Goal: Check status

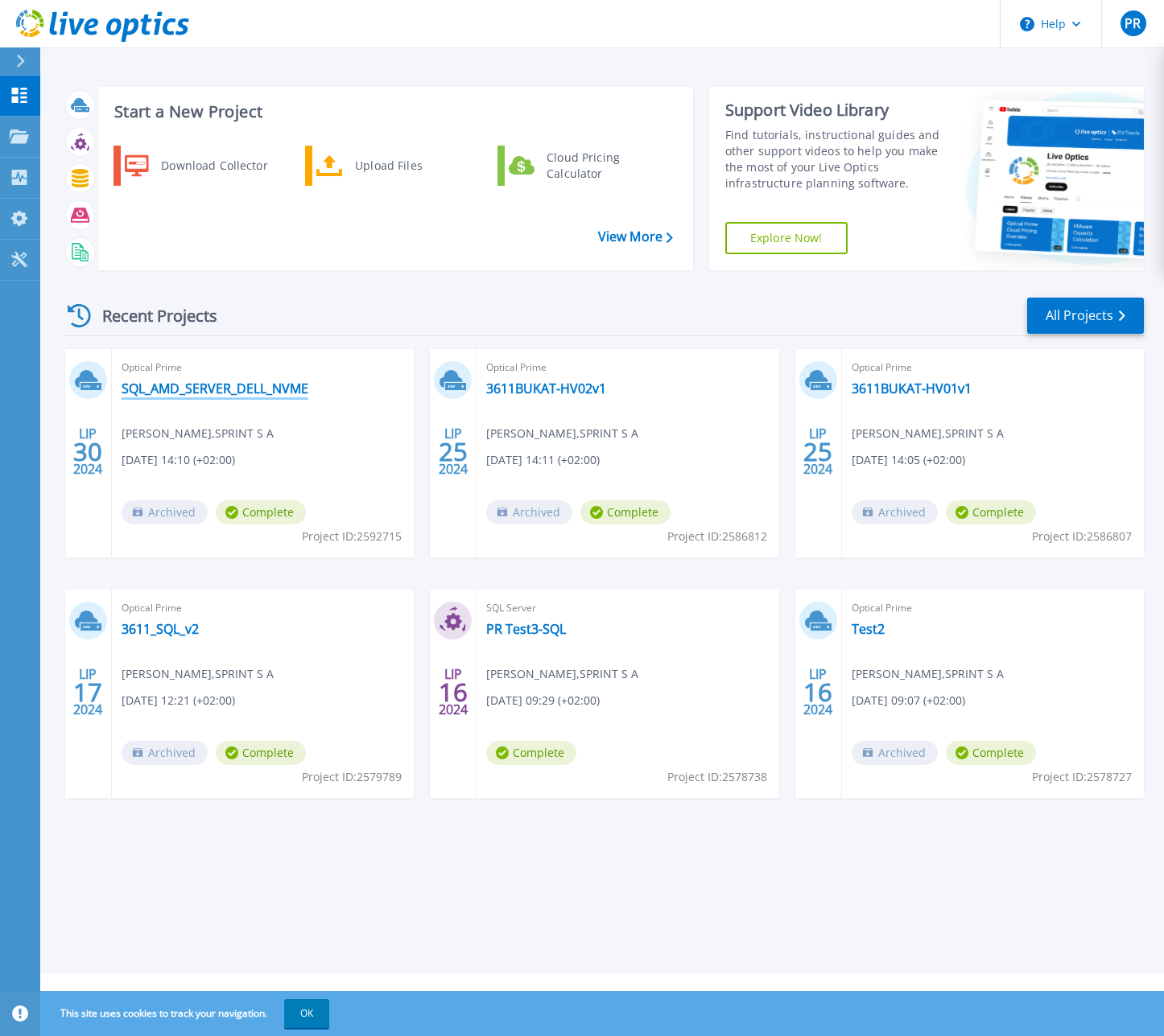
click at [220, 392] on link "SQL_AMD_SERVER_DELL_NVME" at bounding box center [215, 388] width 187 height 16
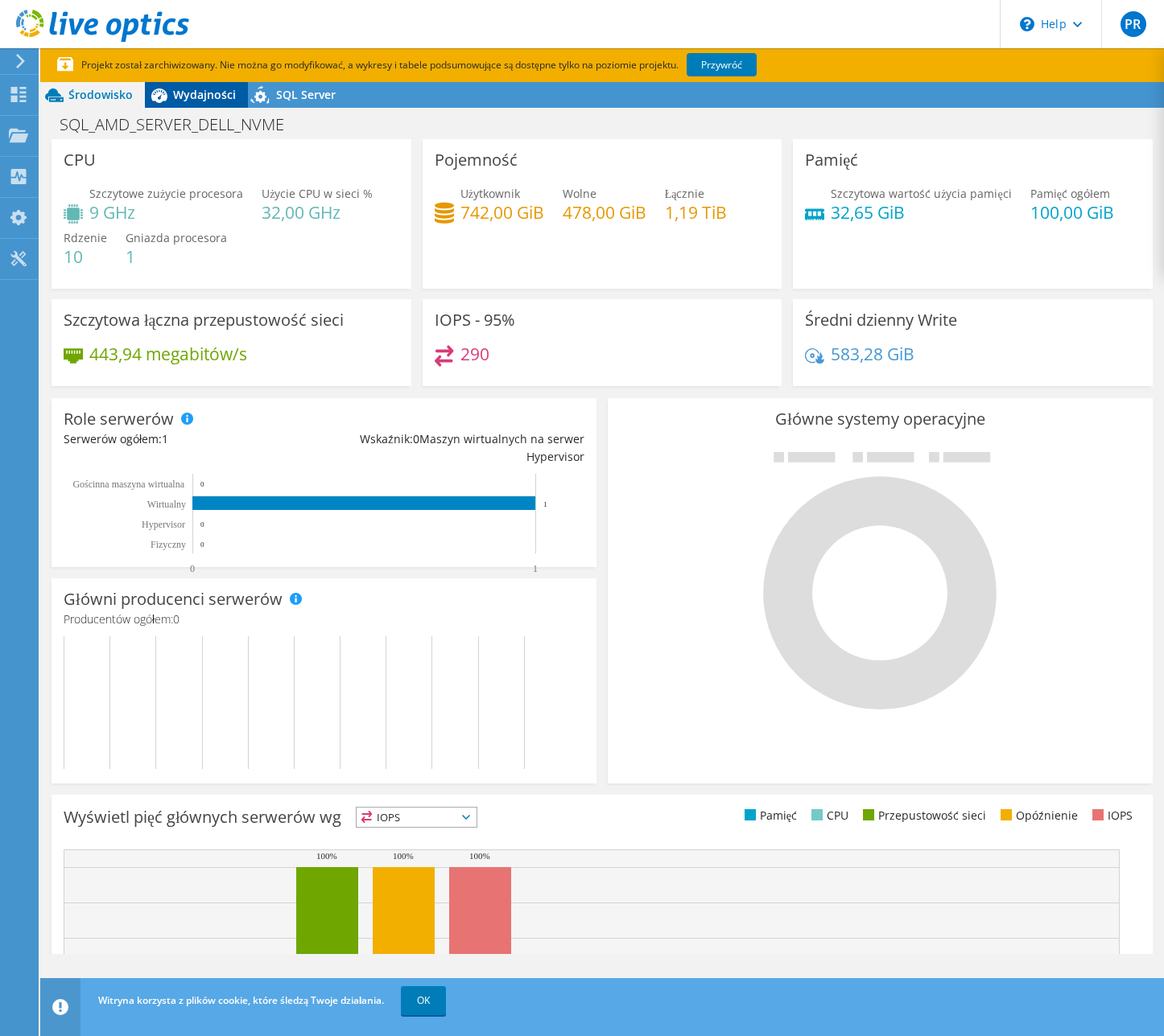
click at [200, 89] on span "Wydajności" at bounding box center [203, 95] width 62 height 15
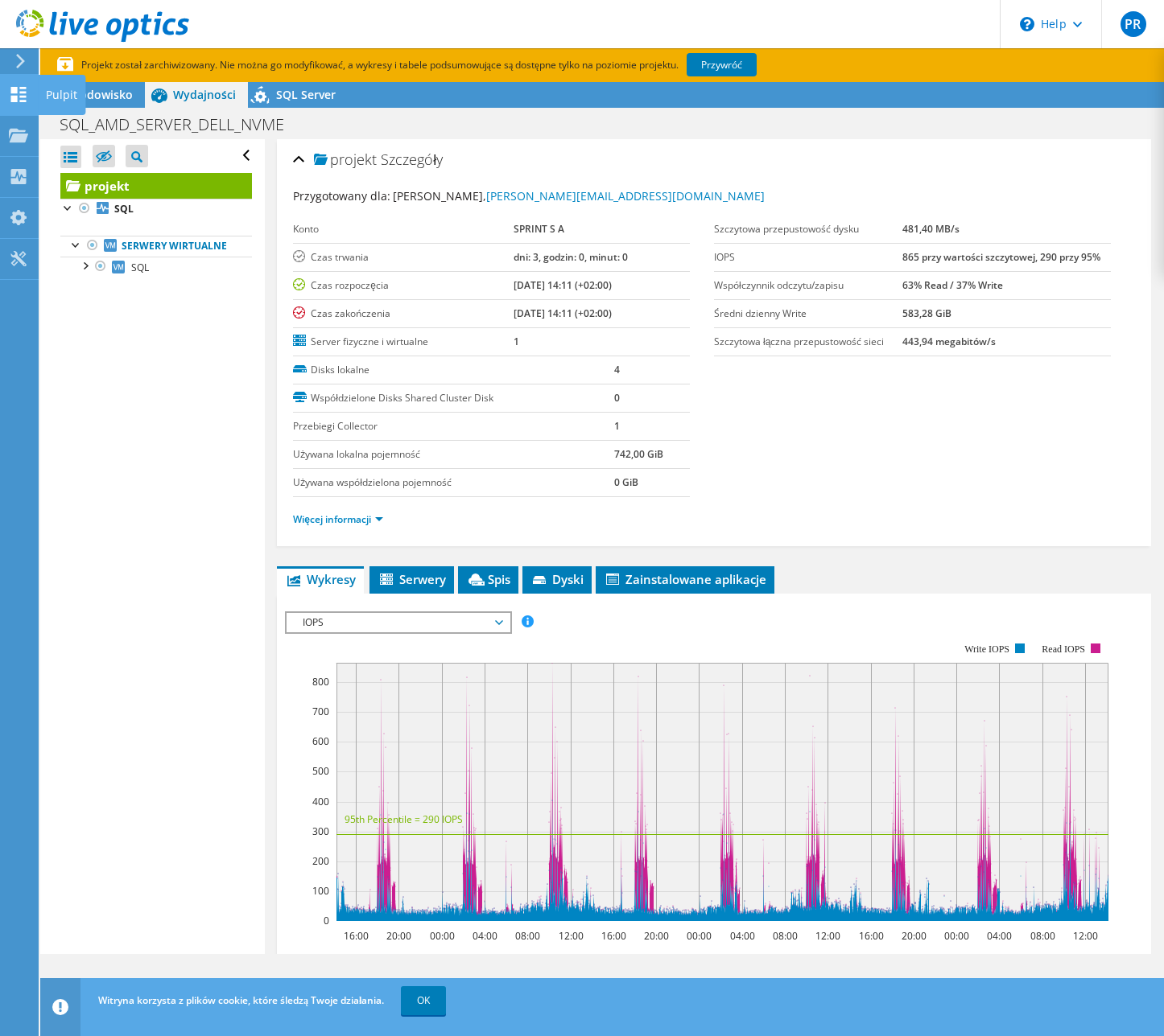
click at [28, 94] on icon at bounding box center [18, 95] width 19 height 15
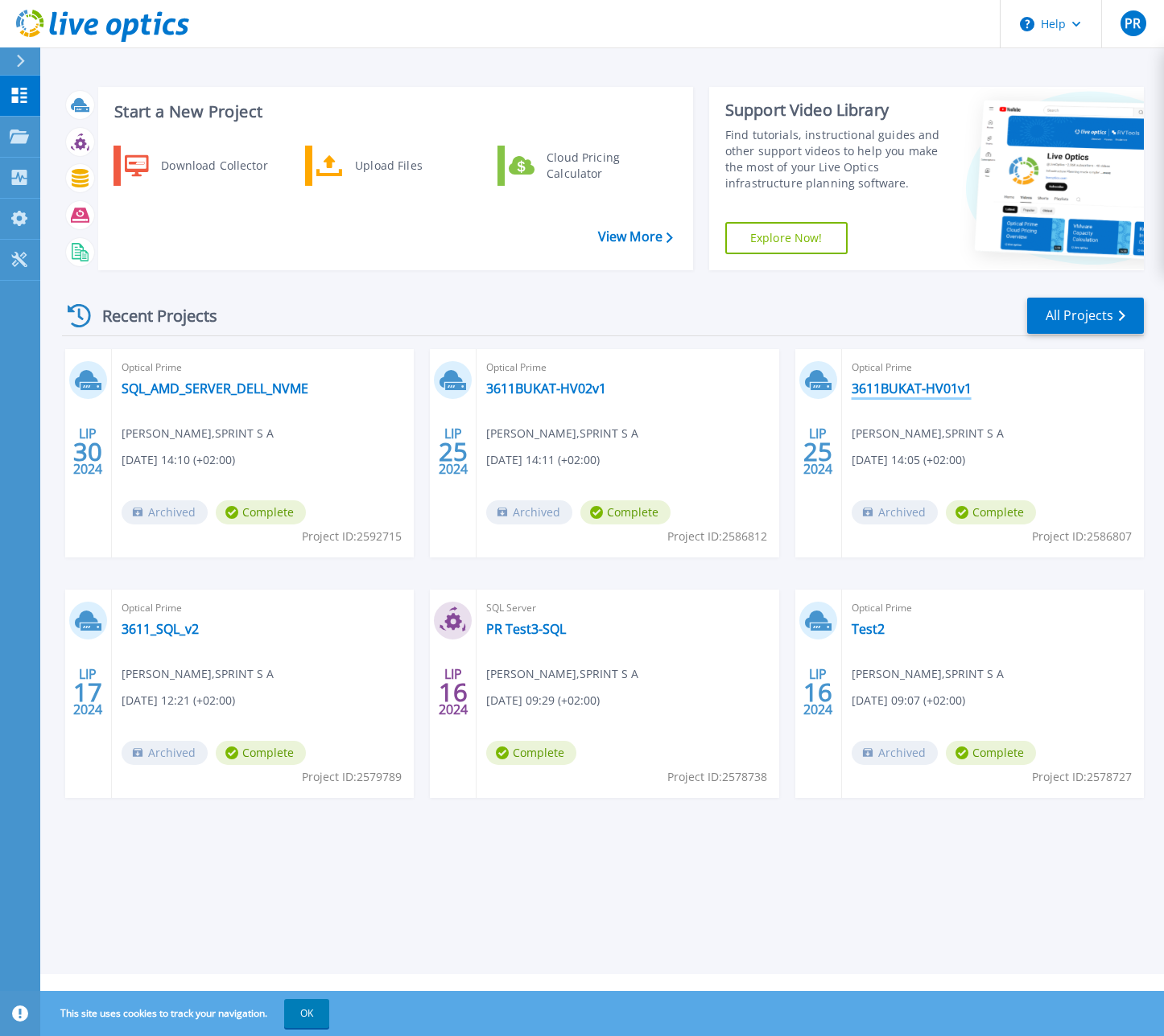
click at [923, 389] on link "3611BUKAT-HV01v1" at bounding box center [911, 388] width 120 height 16
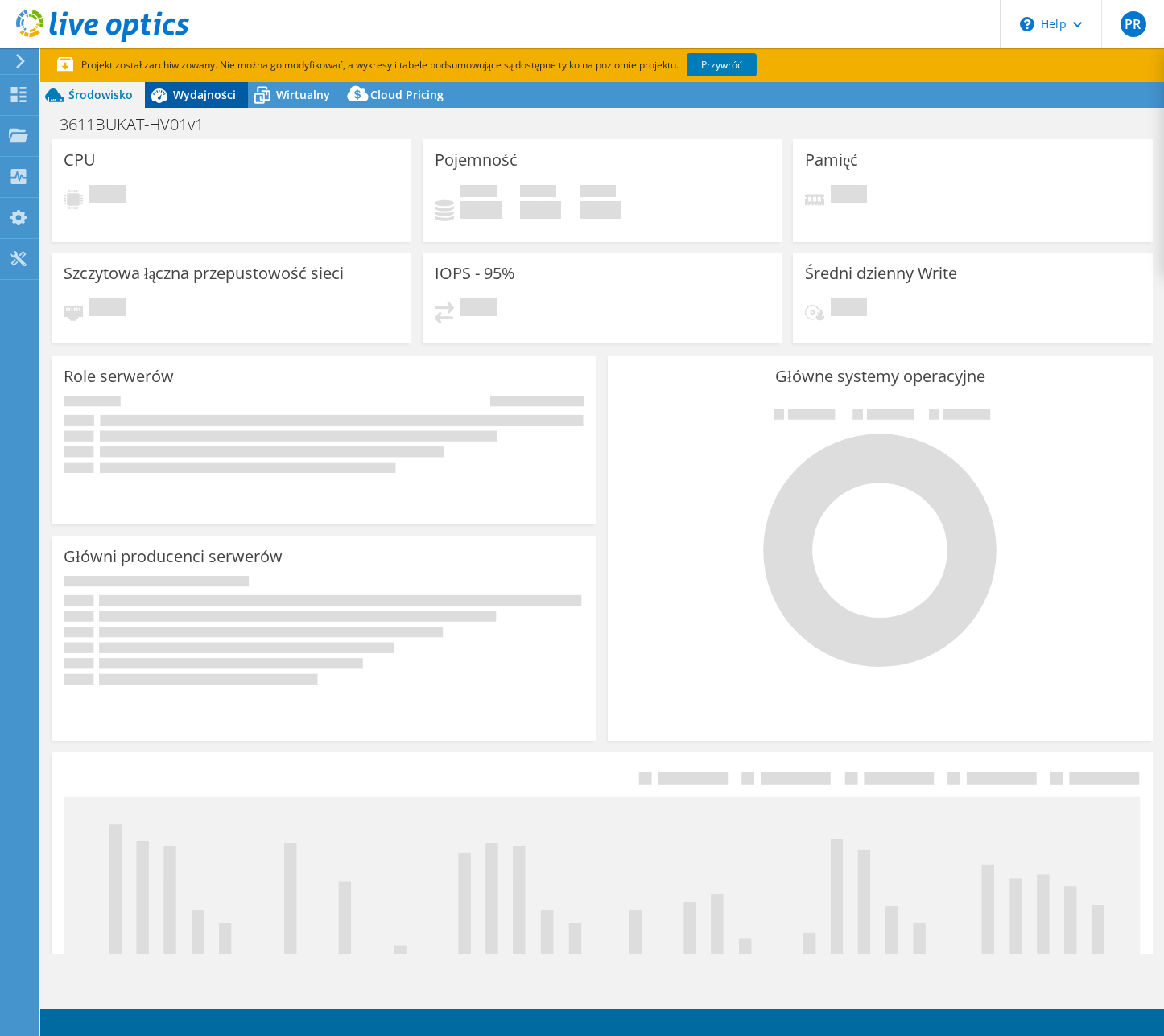
select select "USD"
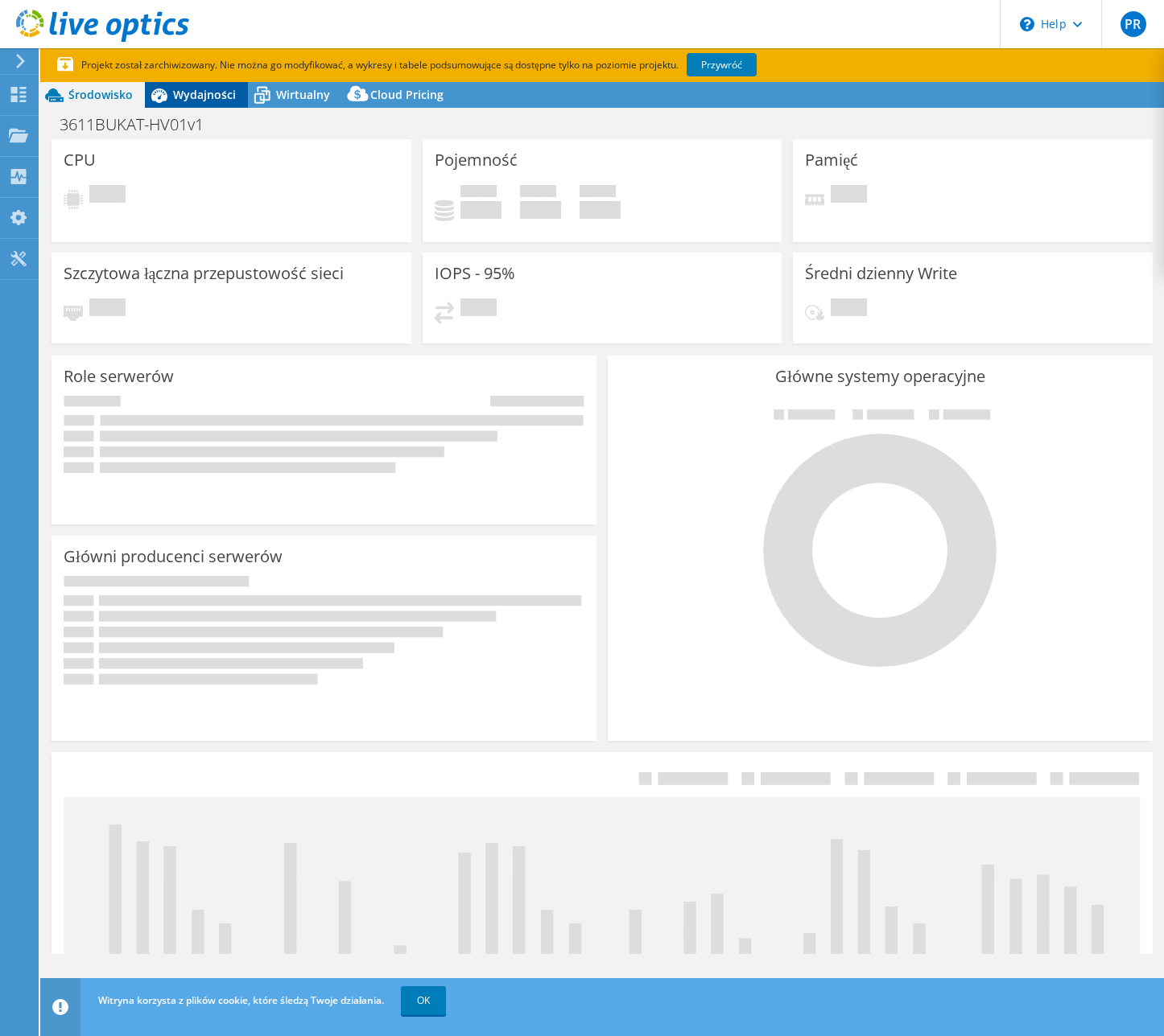
click at [201, 94] on span "Wydajności" at bounding box center [203, 95] width 62 height 15
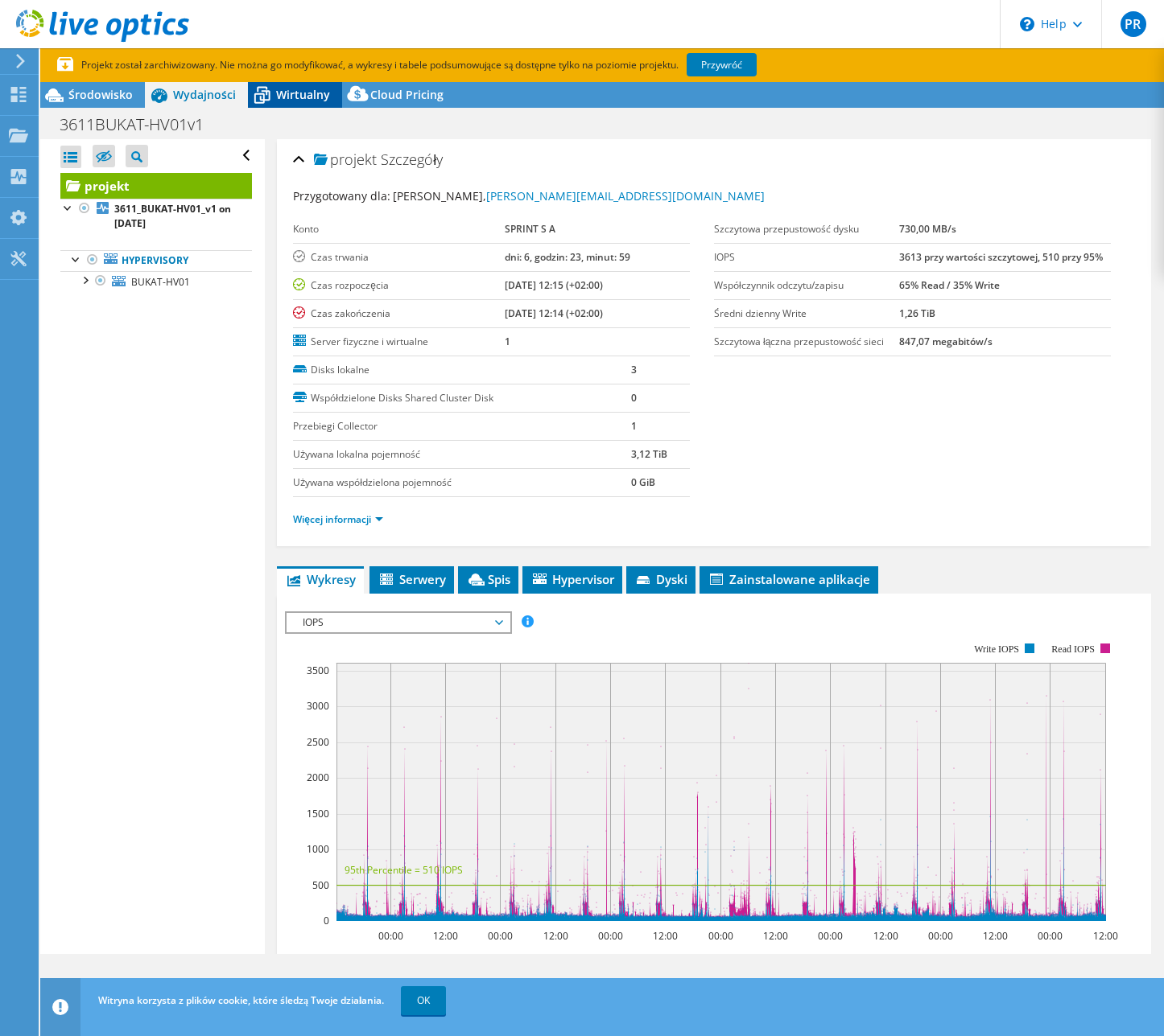
click at [307, 97] on span "Wirtualny" at bounding box center [303, 95] width 54 height 15
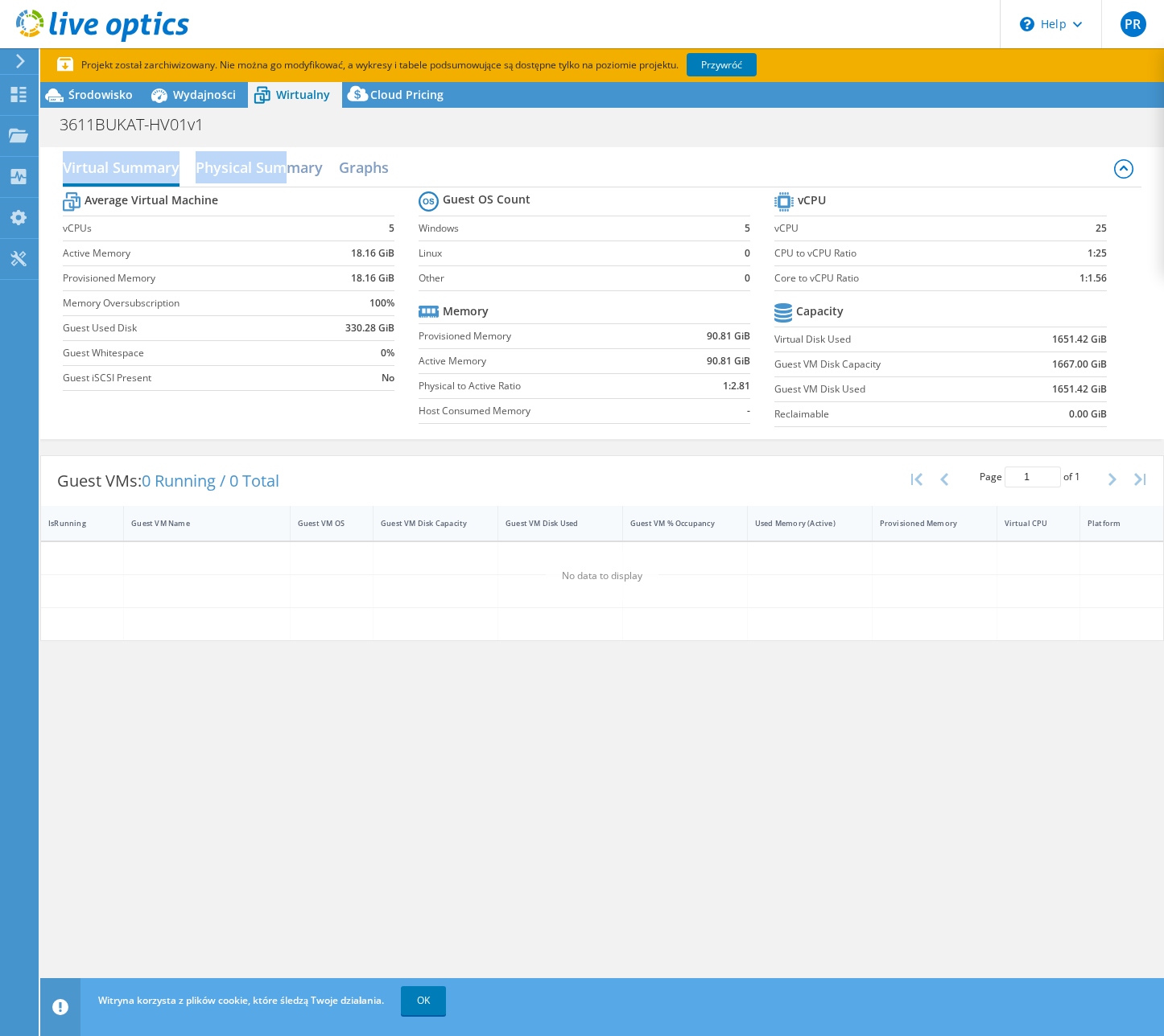
drag, startPoint x: 282, startPoint y: 168, endPoint x: 343, endPoint y: 123, distance: 75.8
click at [332, 124] on div "Środowisko Wydajności Wirtualny Upgrades Cloud Pricing" at bounding box center [602, 576] width 1124 height 988
click at [405, 127] on div "3611BUKAT-HV01v1 Drukuj" at bounding box center [602, 124] width 1124 height 30
click at [188, 95] on span "Wydajności" at bounding box center [203, 95] width 62 height 15
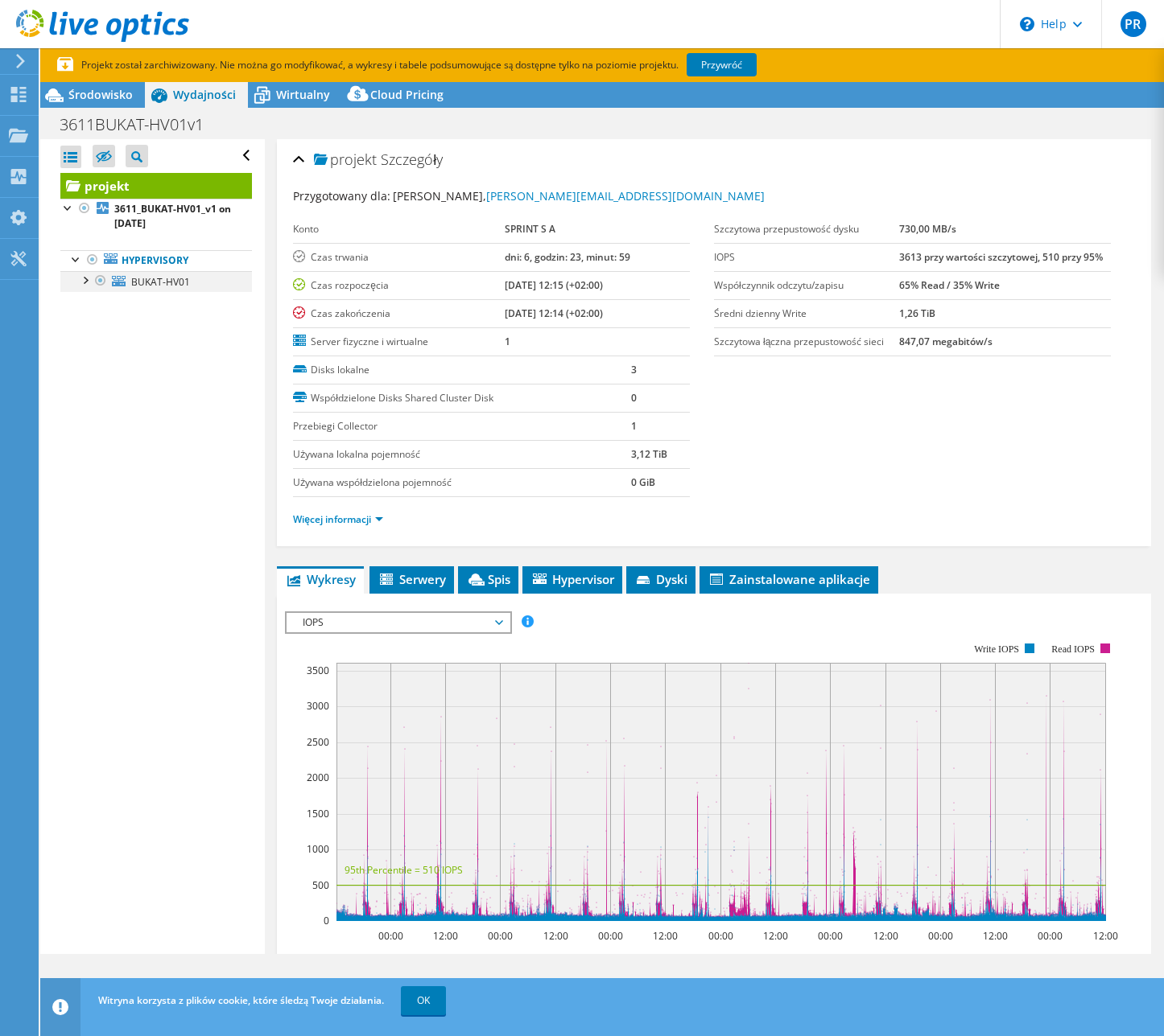
click at [91, 282] on div at bounding box center [84, 279] width 16 height 16
click at [283, 98] on span "Wirtualny" at bounding box center [303, 95] width 54 height 15
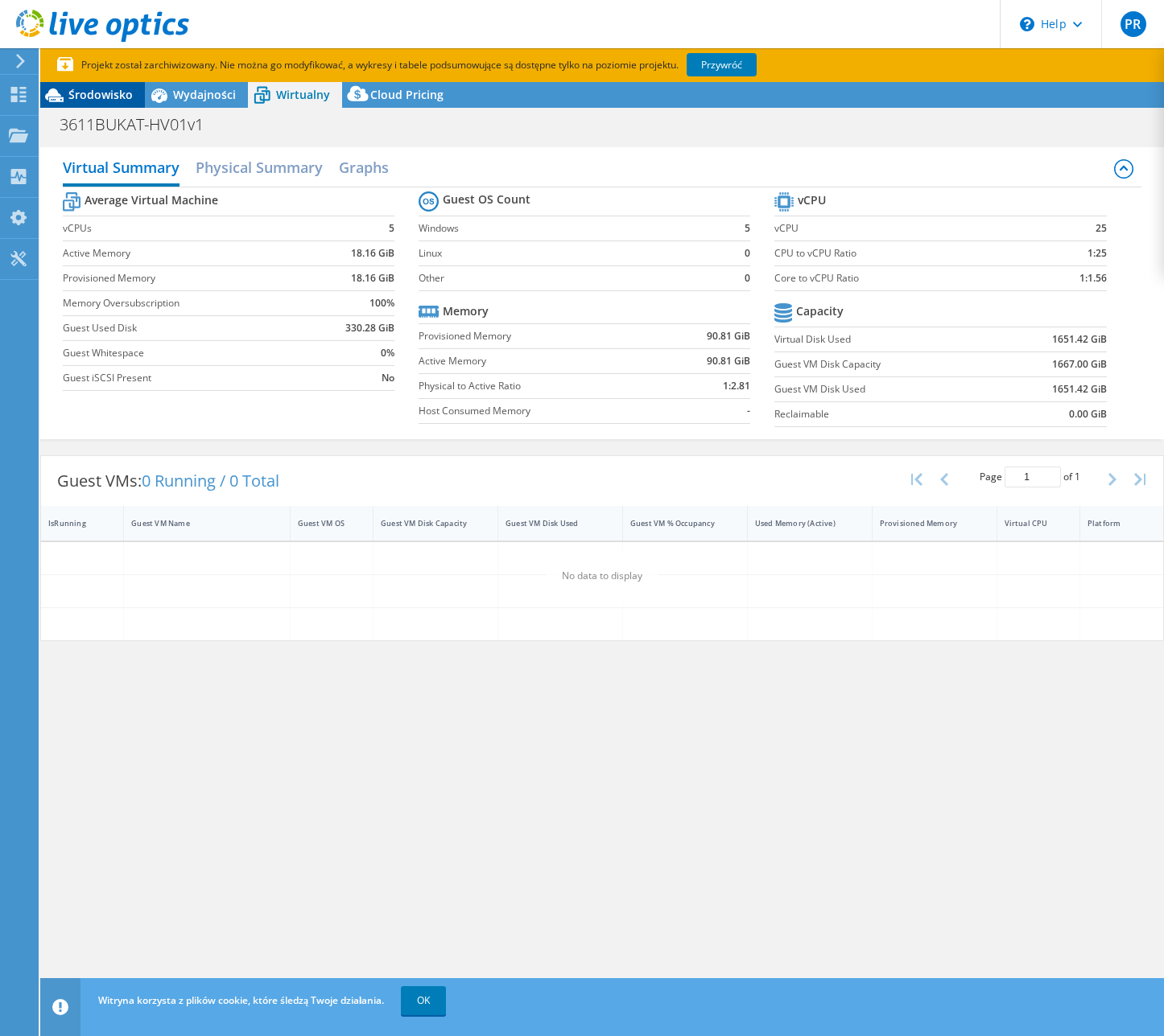
click at [107, 99] on span "Środowisko" at bounding box center [100, 95] width 64 height 15
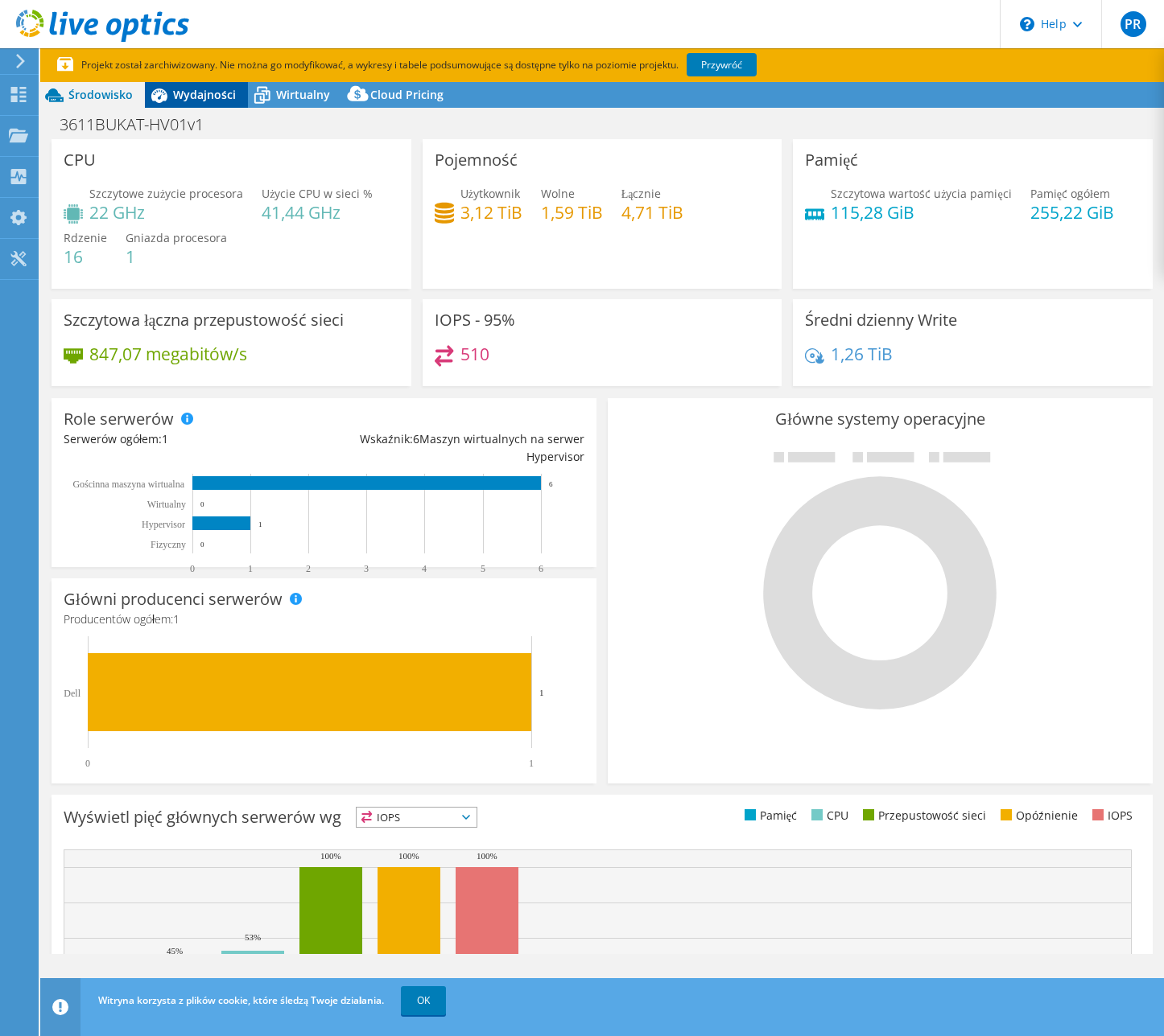
click at [177, 98] on span "Wydajności" at bounding box center [203, 95] width 62 height 15
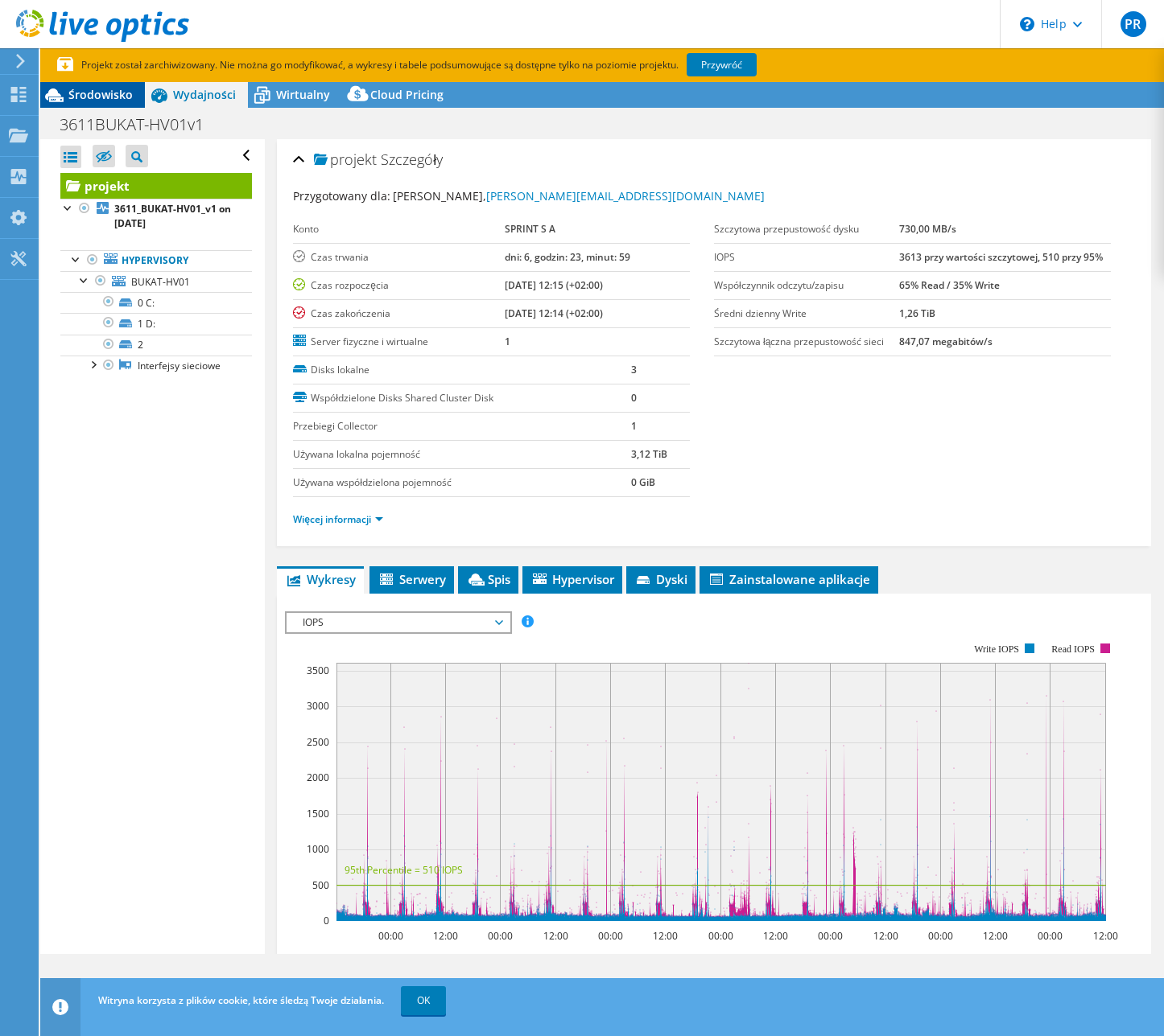
click at [113, 98] on span "Środowisko" at bounding box center [100, 95] width 64 height 15
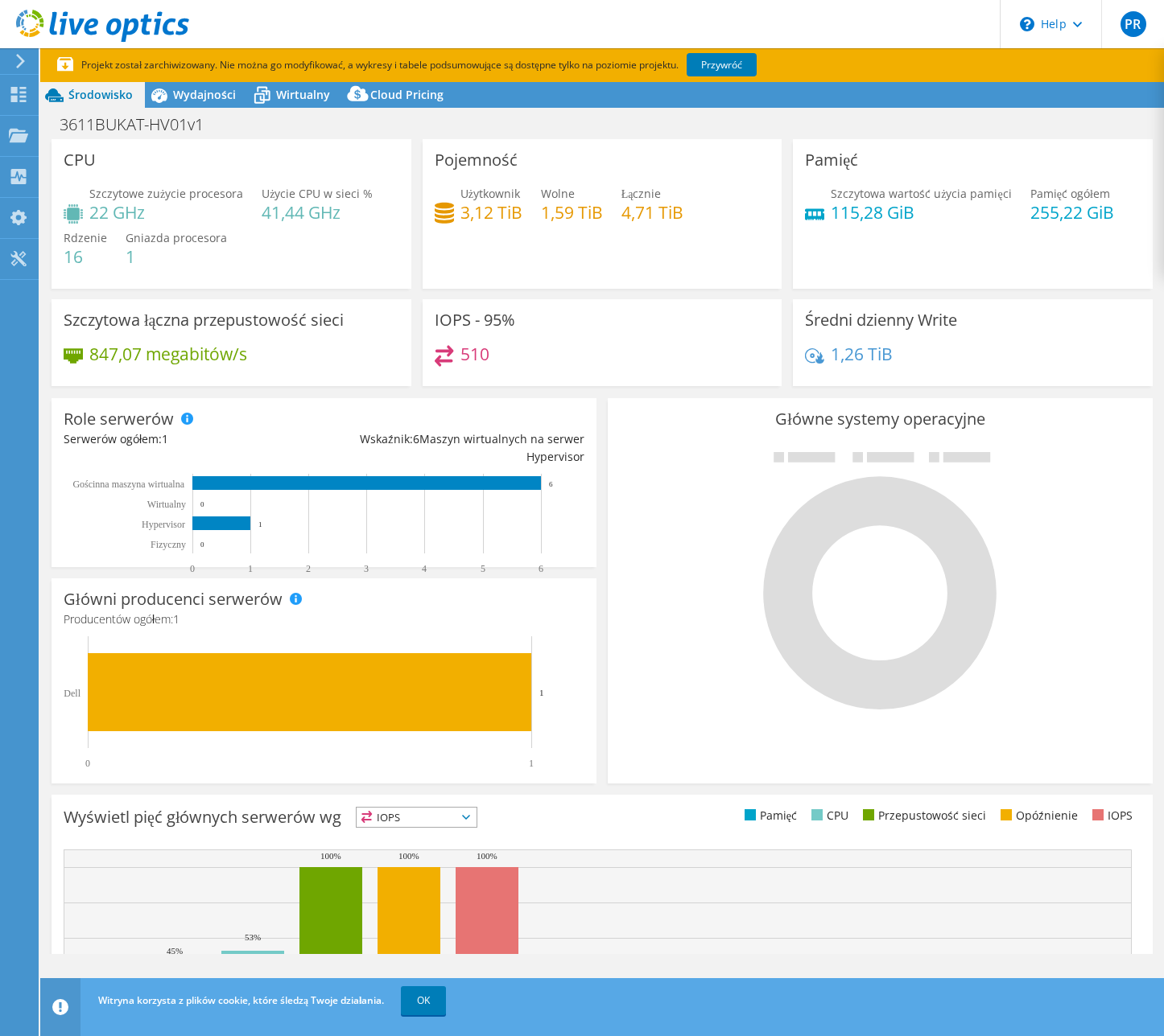
click at [107, 85] on div "Środowisko" at bounding box center [92, 95] width 105 height 26
click at [23, 97] on use at bounding box center [19, 95] width 15 height 15
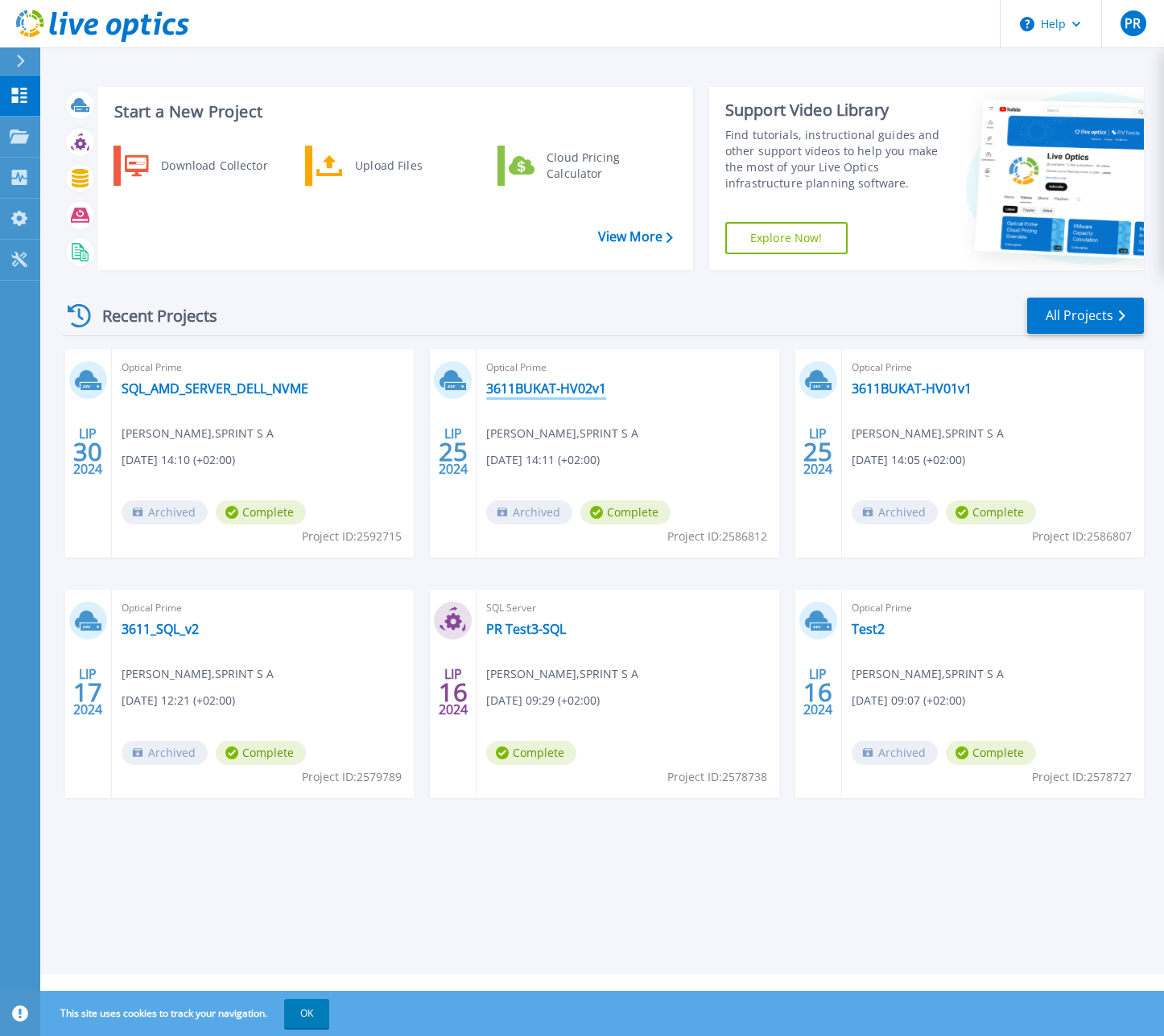
click at [553, 388] on link "3611BUKAT-HV02v1" at bounding box center [546, 388] width 120 height 16
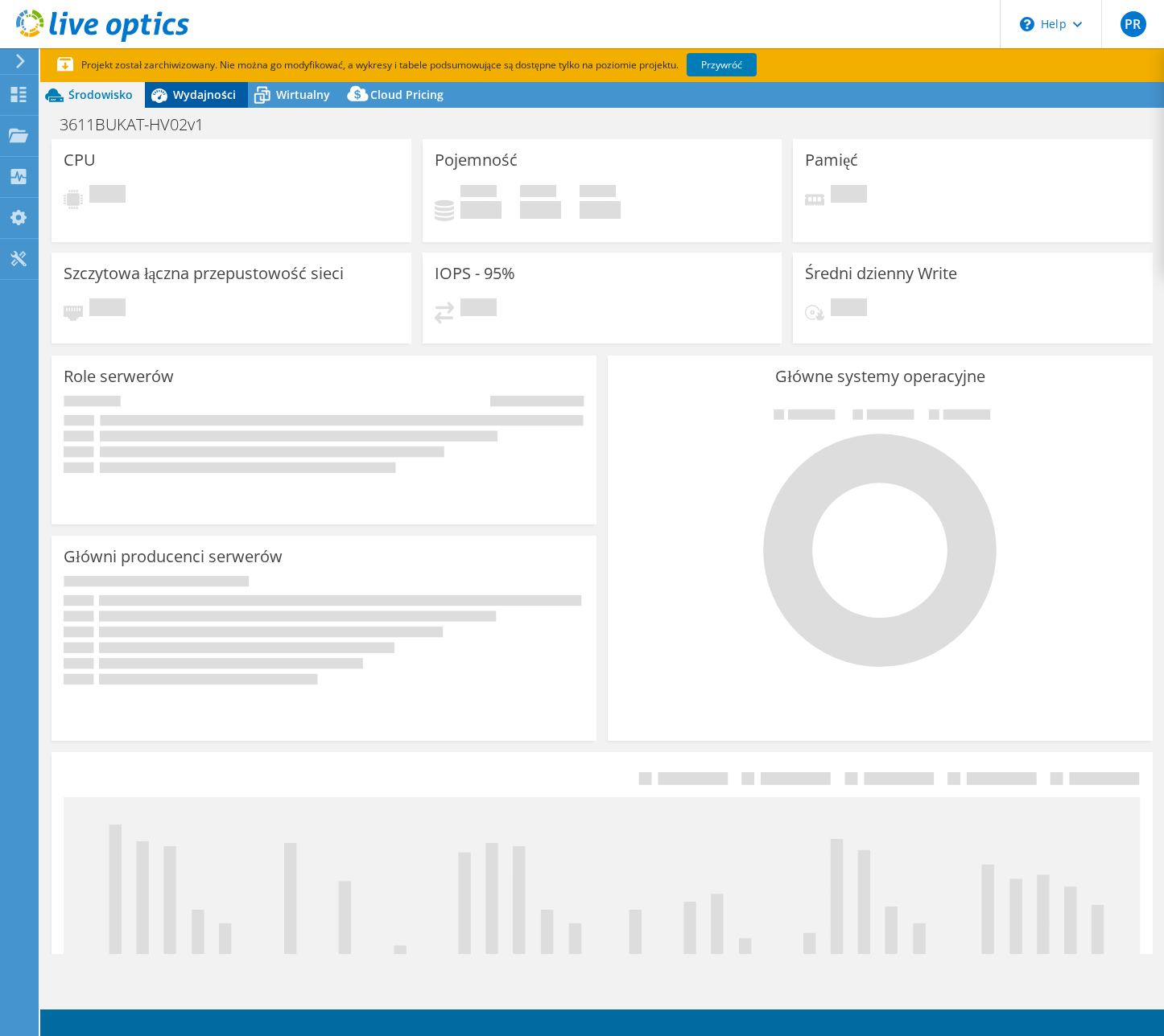
select select "USD"
select select "EUFrankfurt"
